Goal: Task Accomplishment & Management: Use online tool/utility

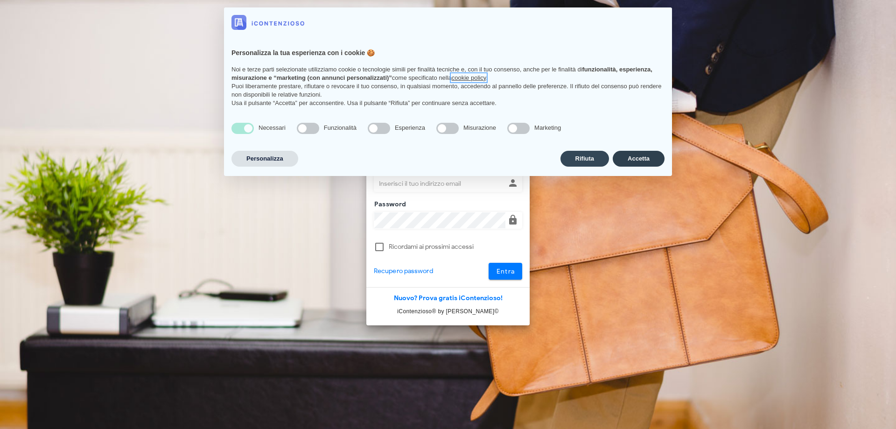
type input "[PERSON_NAME][EMAIL_ADDRESS][DOMAIN_NAME]"
click at [648, 156] on button "Accetta" at bounding box center [639, 159] width 52 height 16
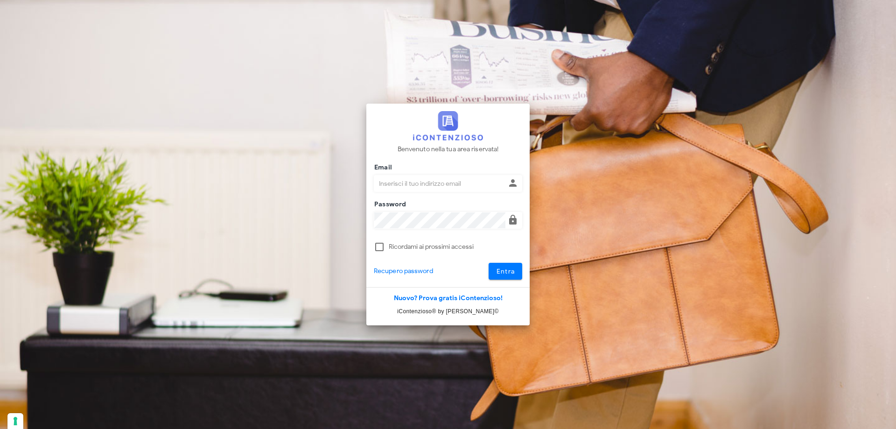
type input "p.rizza@studioassociatoadrev.it"
click at [507, 272] on span "Entra" at bounding box center [505, 271] width 19 height 8
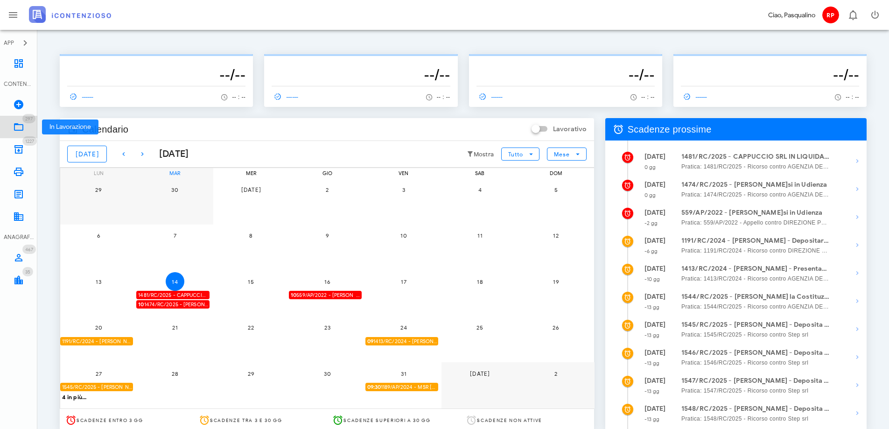
click at [15, 121] on icon at bounding box center [18, 126] width 11 height 11
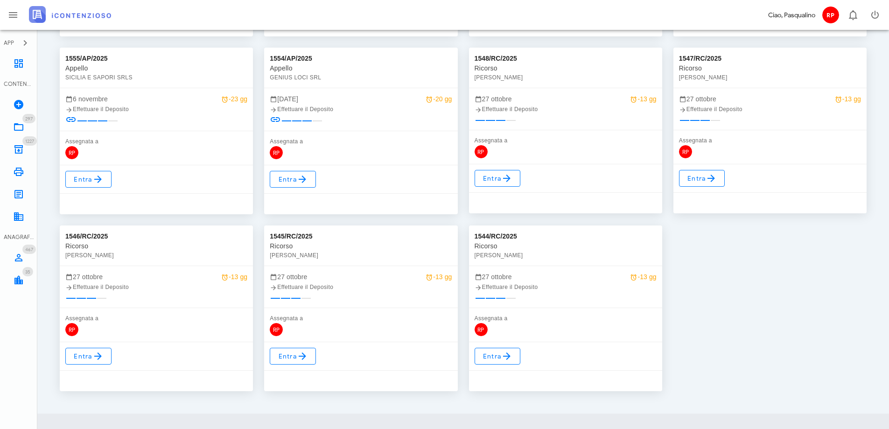
scroll to position [327, 0]
